Goal: Find contact information: Find contact information

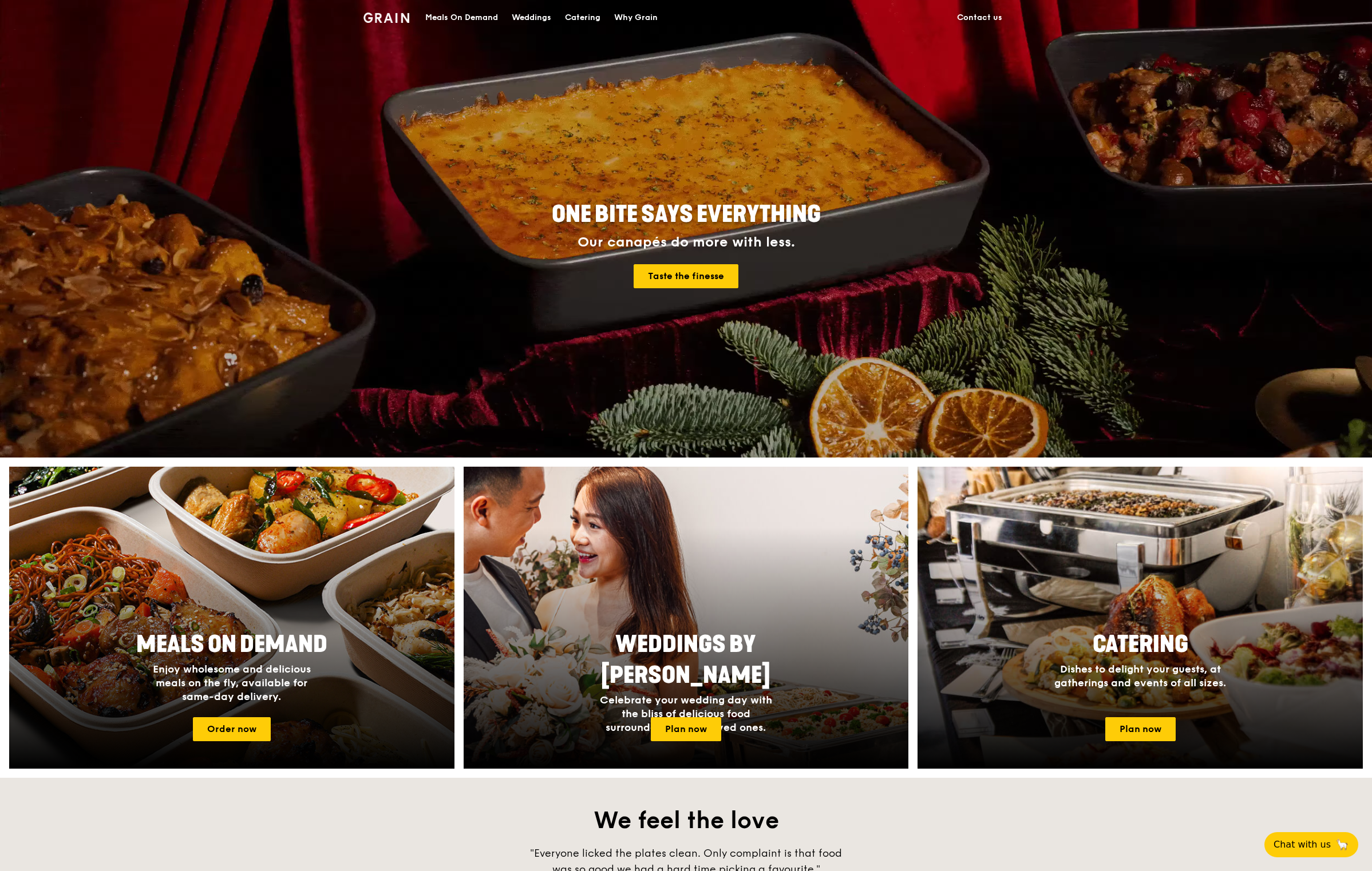
click at [969, 17] on link "Contact us" at bounding box center [980, 18] width 59 height 34
